Goal: Transaction & Acquisition: Book appointment/travel/reservation

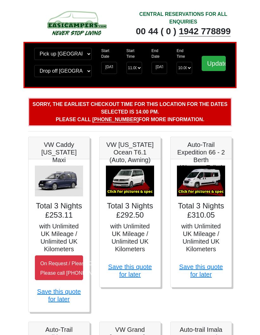
click at [135, 236] on h5 "with Unlimited UK Mileage / Unlimited UK Kilometers" at bounding box center [130, 238] width 48 height 30
click at [136, 154] on h5 "VW [US_STATE] Ocean T6.1 (Auto, Awning)" at bounding box center [130, 152] width 48 height 23
click at [137, 72] on select "Start Time 11.00 -------- 11.00 am (Saturday & Sunday Only) 12.00 pm (Saturday)…" at bounding box center [135, 68] width 16 height 12
select select "14.00"
click at [220, 66] on input "Update" at bounding box center [214, 63] width 24 height 15
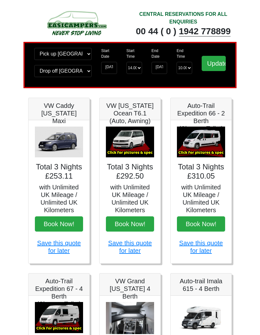
click at [131, 227] on button "Book Now!" at bounding box center [130, 224] width 48 height 15
click at [163, 69] on input "[DATE]" at bounding box center [160, 68] width 16 height 12
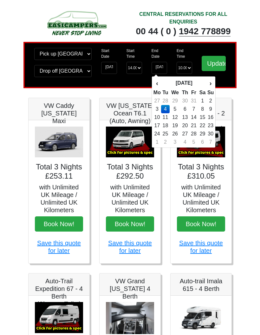
click at [196, 109] on td "7" at bounding box center [194, 109] width 9 height 8
type input "[DATE]"
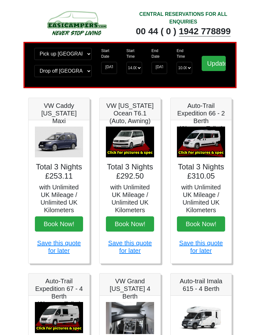
click at [216, 64] on input "Update" at bounding box center [214, 63] width 24 height 15
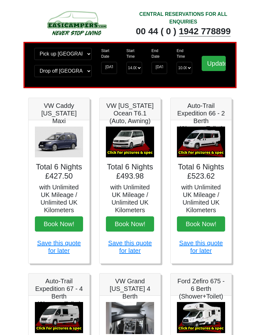
click at [134, 230] on button "Book Now!" at bounding box center [130, 224] width 48 height 15
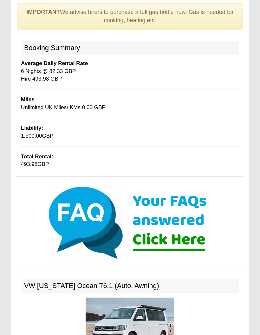
scroll to position [68, 0]
